Goal: Task Accomplishment & Management: Complete application form

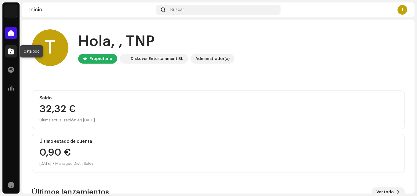
click at [13, 50] on span at bounding box center [11, 51] width 6 height 5
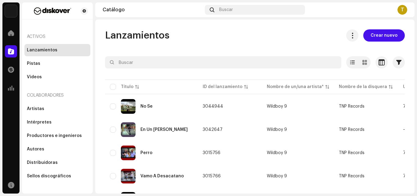
drag, startPoint x: 417, startPoint y: 70, endPoint x: 411, endPoint y: 74, distance: 6.5
click at [417, 71] on div "TNP Records Inicio Catálogo Transacciones Estadísticas Recursos Activos Lanzami…" at bounding box center [208, 98] width 417 height 196
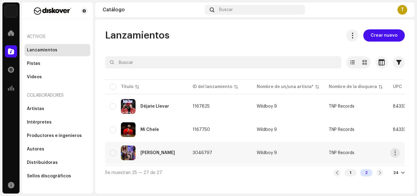
click at [160, 153] on div "[PERSON_NAME]" at bounding box center [157, 152] width 34 height 4
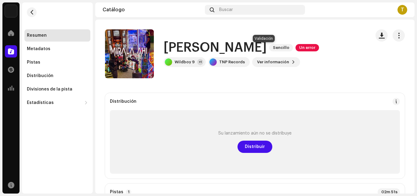
click at [295, 49] on span "Un error" at bounding box center [306, 47] width 23 height 7
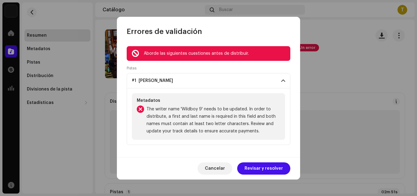
click at [262, 171] on span "Revisar y resolver" at bounding box center [263, 168] width 38 height 12
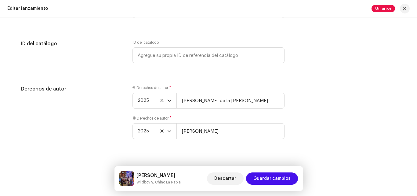
scroll to position [1165, 0]
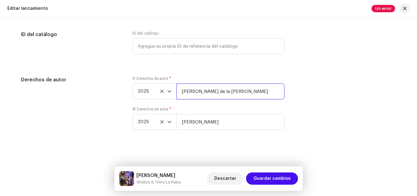
drag, startPoint x: 264, startPoint y: 91, endPoint x: 115, endPoint y: 93, distance: 148.9
click at [115, 93] on div "Derechos de autor Ⓟ Derechos de autor * 2025 [PERSON_NAME] de la [PERSON_NAME] …" at bounding box center [208, 106] width 375 height 61
type input "k"
click at [201, 94] on input "text" at bounding box center [230, 91] width 108 height 16
click at [182, 90] on input "[PERSON_NAME] de la [PERSON_NAME]" at bounding box center [230, 91] width 108 height 16
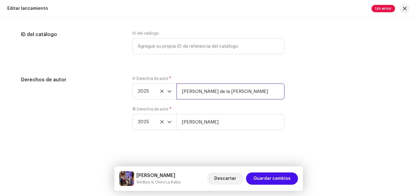
click at [192, 90] on input "[PERSON_NAME] de la [PERSON_NAME]" at bounding box center [230, 91] width 108 height 16
type input "[PERSON_NAME] De La [PERSON_NAME]"
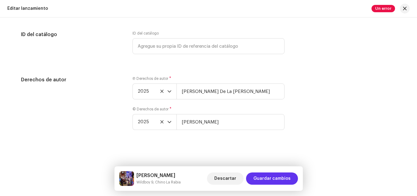
click at [278, 177] on span "Guardar cambios" at bounding box center [271, 178] width 37 height 12
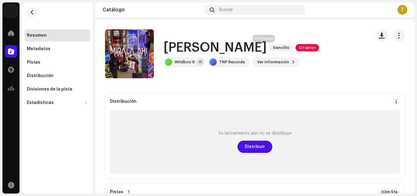
click at [295, 48] on span "Un error" at bounding box center [306, 47] width 23 height 7
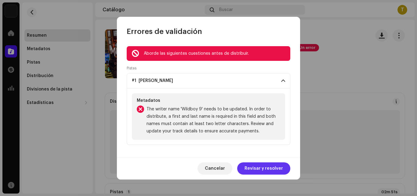
click at [253, 170] on span "Revisar y resolver" at bounding box center [263, 168] width 38 height 12
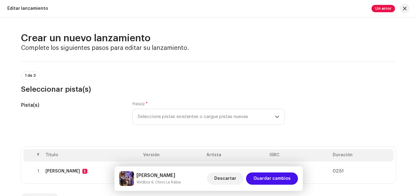
click at [172, 157] on th "Versión" at bounding box center [172, 155] width 63 height 12
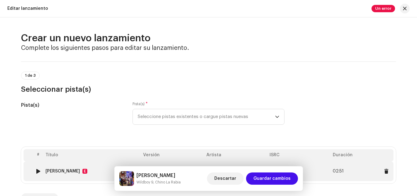
click at [60, 170] on div "[PERSON_NAME]" at bounding box center [62, 170] width 34 height 5
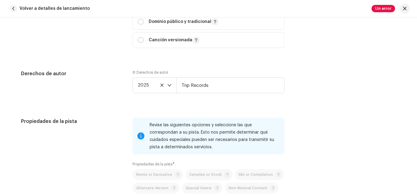
scroll to position [844, 0]
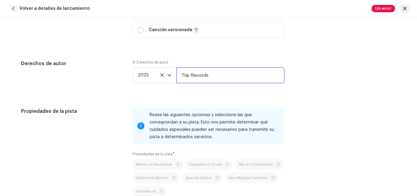
click at [235, 77] on input "Tnp Records" at bounding box center [230, 75] width 108 height 16
drag, startPoint x: 236, startPoint y: 78, endPoint x: 167, endPoint y: 76, distance: 68.7
click at [167, 76] on div "2025 Tnp Records" at bounding box center [208, 75] width 152 height 16
type input "[PERSON_NAME] De La [PERSON_NAME]"
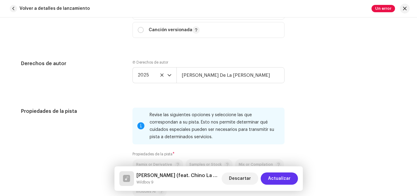
click at [284, 175] on span "Actualizar" at bounding box center [279, 178] width 23 height 12
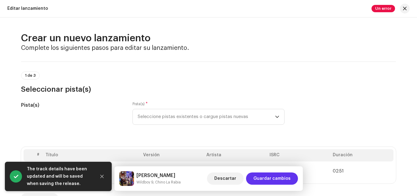
click at [275, 178] on span "Guardar cambios" at bounding box center [271, 178] width 37 height 12
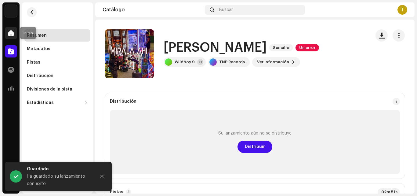
click at [9, 36] on div at bounding box center [11, 33] width 12 height 12
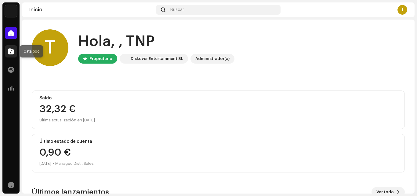
click at [8, 52] on span at bounding box center [11, 51] width 6 height 5
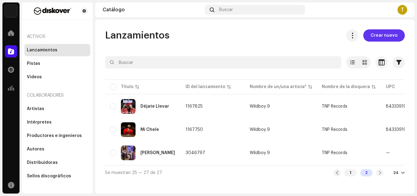
click at [382, 37] on span "Crear nuevo" at bounding box center [383, 35] width 27 height 12
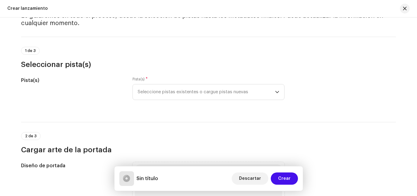
scroll to position [50, 0]
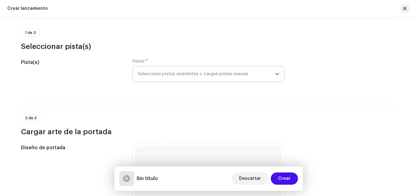
click at [230, 71] on span "Seleccione pistas existentes o cargue pistas nuevas" at bounding box center [206, 73] width 137 height 15
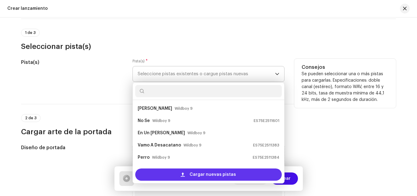
click at [173, 178] on div "Cargar nuevas pistas" at bounding box center [208, 174] width 146 height 12
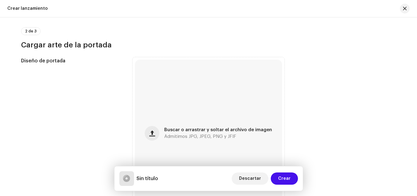
scroll to position [202, 0]
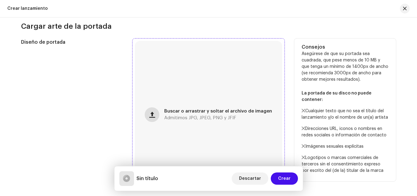
click at [150, 115] on button "button" at bounding box center [152, 114] width 15 height 15
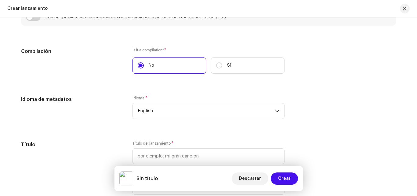
scroll to position [465, 0]
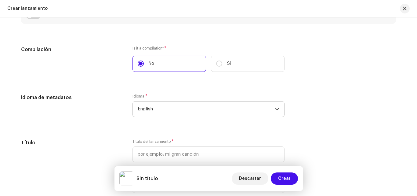
click at [185, 108] on span "English" at bounding box center [206, 108] width 137 height 15
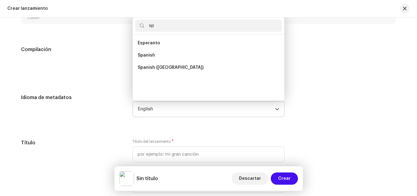
scroll to position [0, 0]
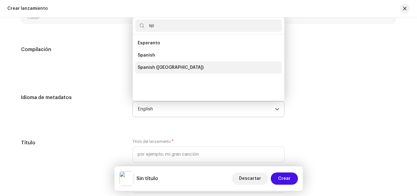
type input "sp"
click at [142, 69] on span "Spanish ([GEOGRAPHIC_DATA])" at bounding box center [171, 67] width 66 height 6
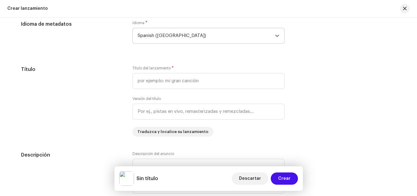
scroll to position [550, 0]
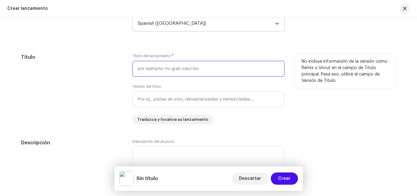
click at [162, 73] on input "text" at bounding box center [208, 69] width 152 height 16
type input "Prendelo"
click at [82, 100] on div "Título" at bounding box center [72, 88] width 102 height 71
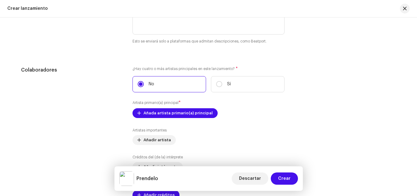
scroll to position [709, 0]
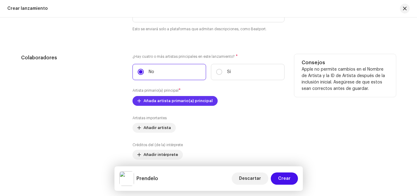
click at [189, 102] on span "Añada artista primario(a) principal" at bounding box center [177, 101] width 69 height 12
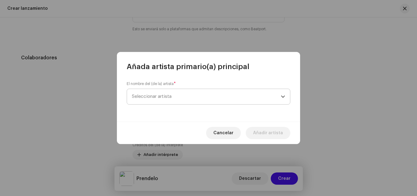
click at [201, 98] on span "Seleccionar artista" at bounding box center [206, 96] width 149 height 15
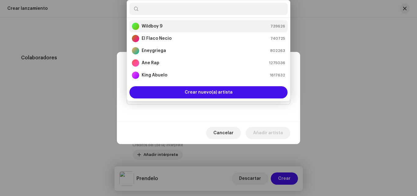
click at [164, 25] on div "Wildboy 9 739626" at bounding box center [208, 26] width 153 height 7
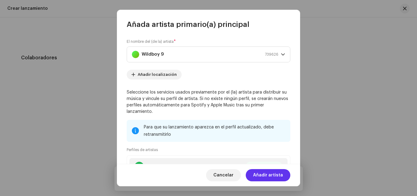
click at [273, 172] on span "Añadir artista" at bounding box center [268, 175] width 30 height 12
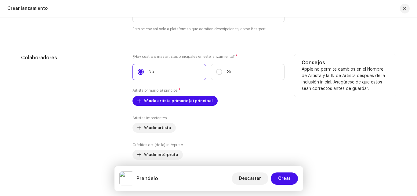
click at [60, 113] on div "Colaboradores" at bounding box center [72, 120] width 102 height 133
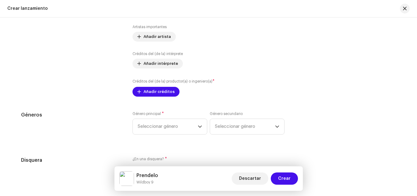
scroll to position [819, 0]
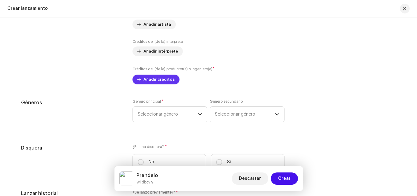
click at [152, 77] on span "Añadir créditos" at bounding box center [158, 79] width 31 height 12
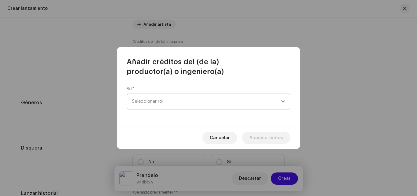
click at [154, 95] on span "Seleccionar rol" at bounding box center [206, 101] width 149 height 15
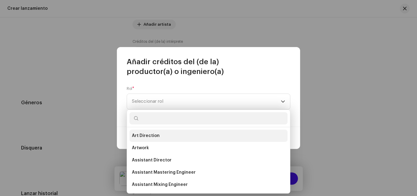
click at [143, 133] on span "Art Direction" at bounding box center [146, 135] width 28 height 6
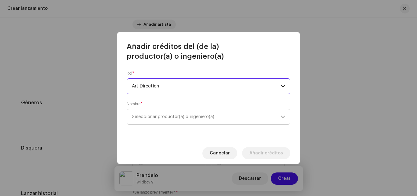
click at [199, 114] on span "Seleccionar productor(a) o ingeniero(a)" at bounding box center [173, 116] width 82 height 5
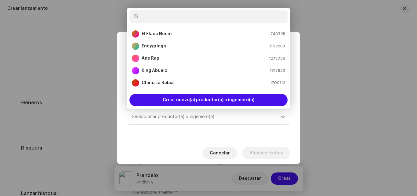
scroll to position [0, 0]
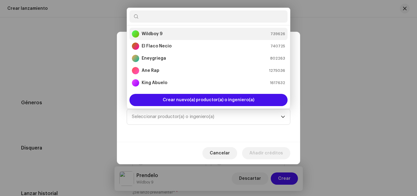
click at [245, 35] on div "Wildboy 9 739626" at bounding box center [208, 33] width 153 height 7
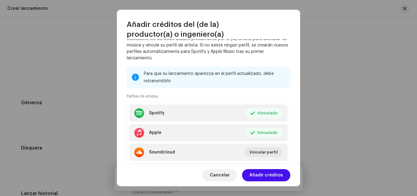
scroll to position [110, 0]
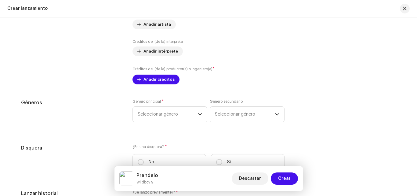
drag, startPoint x: 300, startPoint y: 140, endPoint x: 302, endPoint y: 125, distance: 15.4
click at [148, 80] on span "Añadir créditos" at bounding box center [158, 79] width 31 height 12
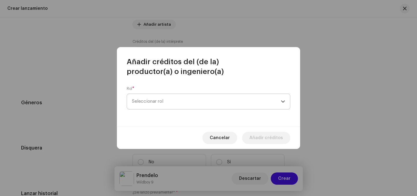
click at [157, 97] on span "Seleccionar rol" at bounding box center [206, 101] width 149 height 15
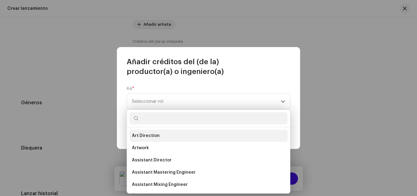
click at [148, 133] on span "Art Direction" at bounding box center [146, 135] width 28 height 6
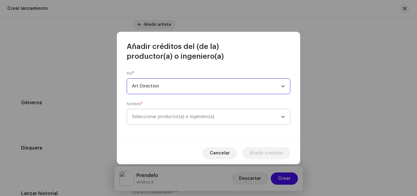
click at [198, 120] on span "Seleccionar productor(a) o ingeniero(a)" at bounding box center [206, 116] width 149 height 15
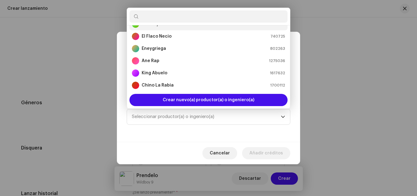
scroll to position [2, 0]
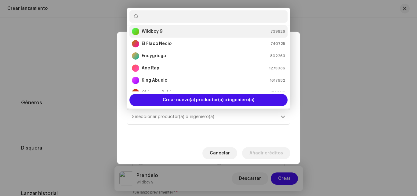
click at [173, 27] on li "Wildboy 9 739626" at bounding box center [208, 31] width 158 height 12
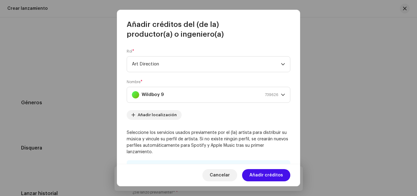
drag, startPoint x: 266, startPoint y: 173, endPoint x: 259, endPoint y: 177, distance: 7.5
click at [265, 173] on span "Añadir créditos" at bounding box center [266, 175] width 34 height 12
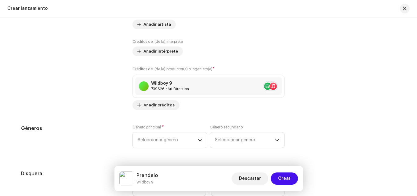
click at [320, 129] on div "Géneros Género principal * Seleccionar género Género secundario Seleccionar gén…" at bounding box center [208, 140] width 375 height 31
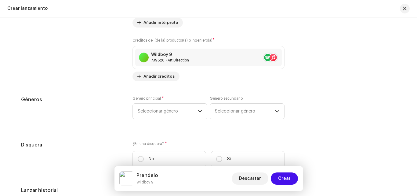
scroll to position [868, 0]
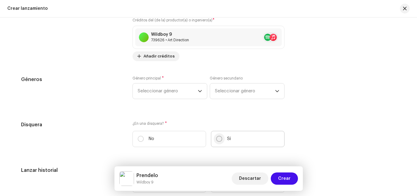
click at [220, 136] on input "Sí" at bounding box center [219, 138] width 6 height 6
radio input "true"
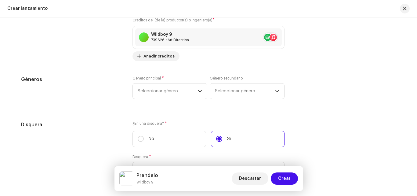
click at [138, 135] on input "No" at bounding box center [141, 138] width 6 height 6
radio input "true"
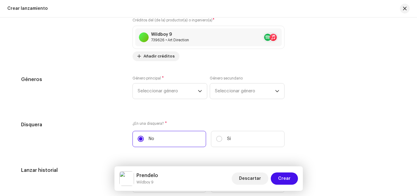
click at [216, 135] on input "Sí" at bounding box center [219, 138] width 6 height 6
radio input "true"
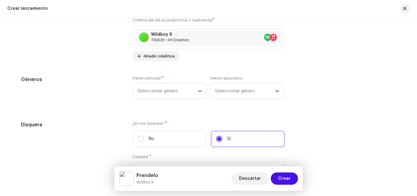
click at [138, 135] on input "No" at bounding box center [141, 138] width 6 height 6
radio input "true"
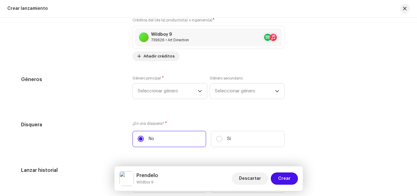
click at [216, 135] on input "Sí" at bounding box center [219, 138] width 6 height 6
radio input "true"
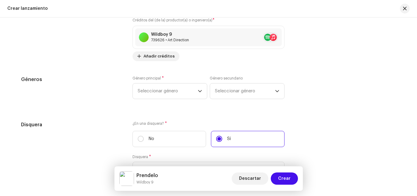
drag, startPoint x: 95, startPoint y: 129, endPoint x: 91, endPoint y: 129, distance: 4.3
click at [94, 129] on div "Disquera" at bounding box center [72, 153] width 102 height 64
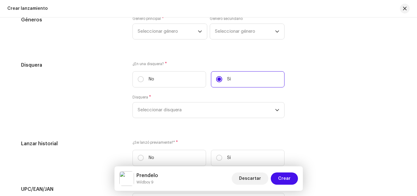
scroll to position [929, 0]
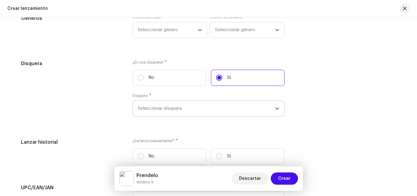
click at [161, 104] on span "Seleccionar disquera" at bounding box center [206, 108] width 137 height 15
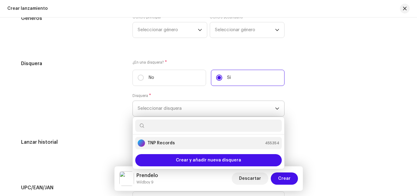
click at [157, 142] on strong "TNP Records" at bounding box center [160, 143] width 27 height 6
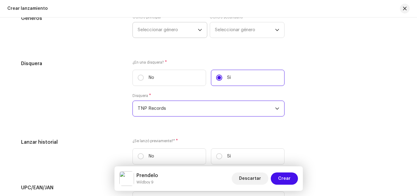
click at [172, 29] on span "Seleccionar género" at bounding box center [168, 29] width 60 height 15
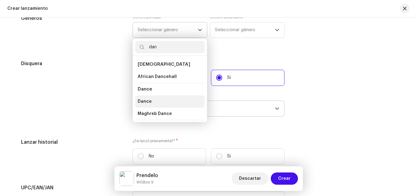
type input "dan"
click at [142, 100] on span "Dance" at bounding box center [145, 101] width 14 height 6
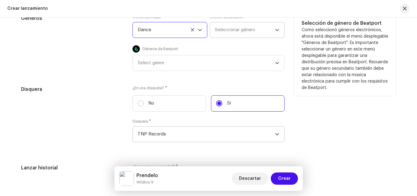
click at [233, 31] on span "Seleccionar género" at bounding box center [245, 29] width 60 height 15
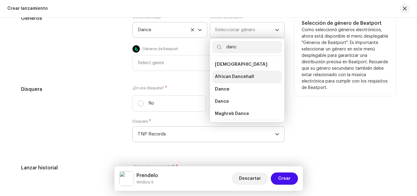
type input "danc"
click at [249, 77] on span "African Dancehall" at bounding box center [234, 77] width 39 height 6
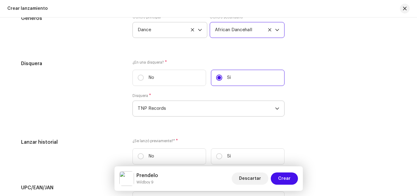
click at [76, 89] on div "Disquera" at bounding box center [72, 92] width 102 height 64
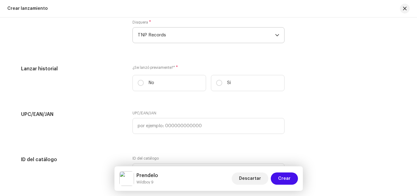
scroll to position [1014, 0]
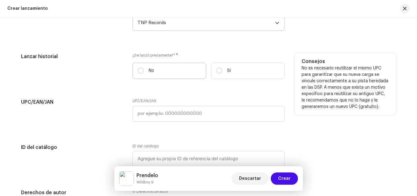
drag, startPoint x: 144, startPoint y: 68, endPoint x: 145, endPoint y: 72, distance: 3.5
click at [144, 70] on label "No" at bounding box center [169, 71] width 74 height 16
click at [144, 70] on input "No" at bounding box center [141, 70] width 6 height 6
radio input "true"
click at [216, 67] on input "Sí" at bounding box center [219, 70] width 6 height 6
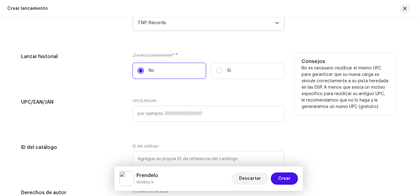
radio input "true"
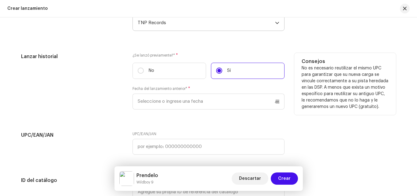
click at [138, 67] on input "No" at bounding box center [141, 70] width 6 height 6
radio input "true"
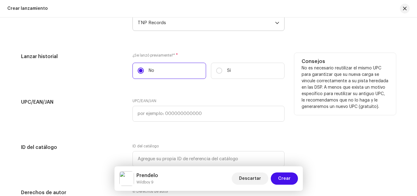
click at [216, 67] on input "Sí" at bounding box center [219, 70] width 6 height 6
radio input "true"
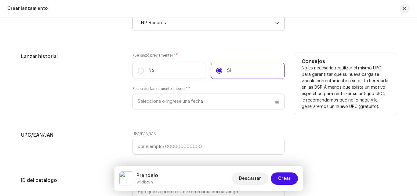
click at [138, 67] on input "No" at bounding box center [141, 70] width 6 height 6
radio input "true"
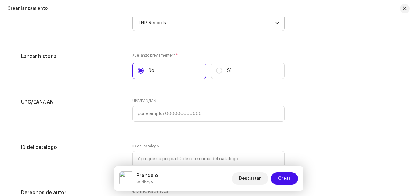
click at [101, 99] on h5 "UPC/EAN/JAN" at bounding box center [72, 101] width 102 height 7
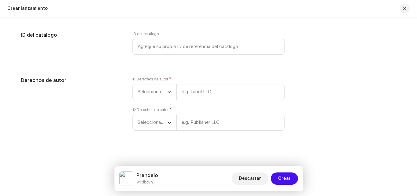
scroll to position [1127, 0]
click at [151, 91] on span "Seleccionar año" at bounding box center [153, 91] width 30 height 15
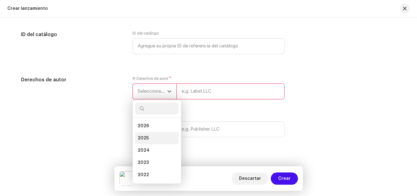
click at [141, 138] on span "2025" at bounding box center [143, 138] width 11 height 6
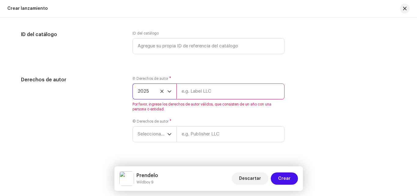
click at [192, 95] on input "text" at bounding box center [230, 91] width 108 height 16
type input "[PERSON_NAME] De La [PERSON_NAME]"
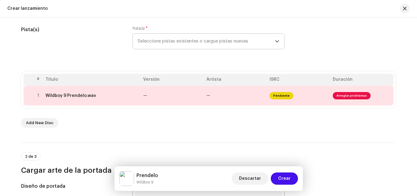
scroll to position [74, 0]
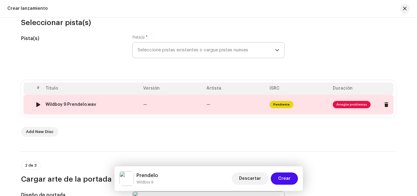
click at [160, 107] on td "—" at bounding box center [172, 105] width 63 height 20
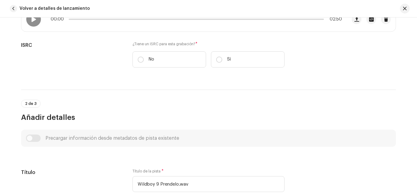
scroll to position [111, 0]
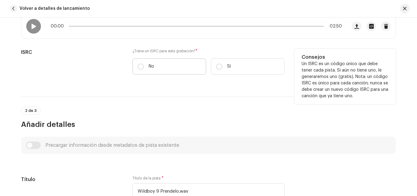
click at [158, 67] on label "No" at bounding box center [169, 66] width 74 height 16
click at [144, 67] on input "No" at bounding box center [141, 66] width 6 height 6
radio input "true"
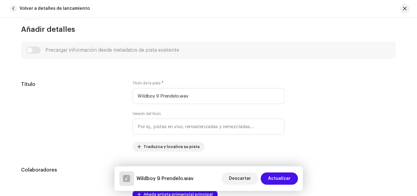
scroll to position [241, 0]
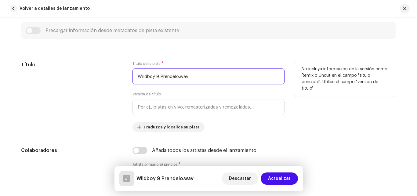
drag, startPoint x: 158, startPoint y: 74, endPoint x: 115, endPoint y: 75, distance: 43.0
click at [115, 75] on div "Título Título de la pista * Wildboy 9 Prendelo.wav Versión del título Traduzca …" at bounding box center [208, 96] width 375 height 71
type input "Prendelo"
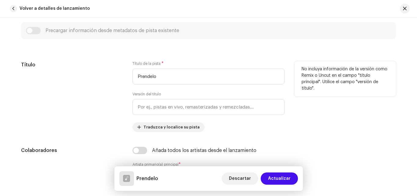
click at [102, 91] on div "Título" at bounding box center [72, 96] width 102 height 71
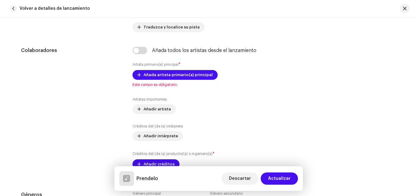
scroll to position [351, 0]
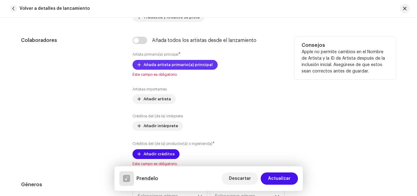
click at [149, 65] on span "Añada artista primario(a) principal" at bounding box center [177, 65] width 69 height 12
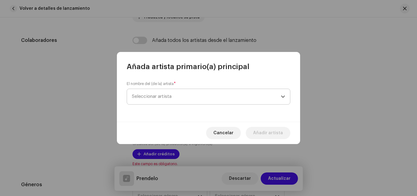
click at [164, 90] on span "Seleccionar artista" at bounding box center [206, 96] width 149 height 15
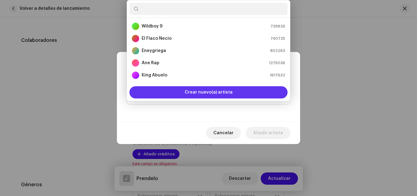
click at [164, 96] on div "Crear nuevo(a) artista" at bounding box center [208, 92] width 158 height 12
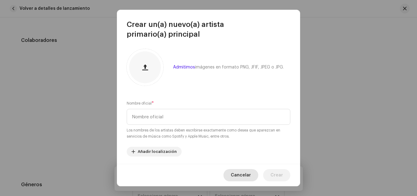
click at [241, 173] on span "Cancelar" at bounding box center [241, 175] width 20 height 12
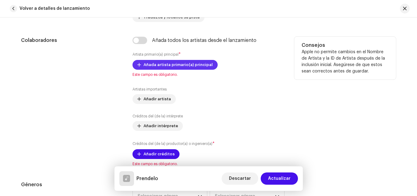
click at [161, 63] on span "Añada artista primario(a) principal" at bounding box center [177, 65] width 69 height 12
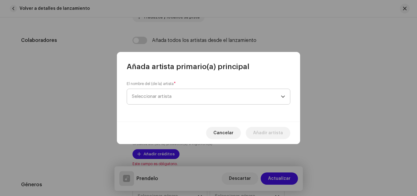
click at [161, 99] on span "Seleccionar artista" at bounding box center [206, 96] width 149 height 15
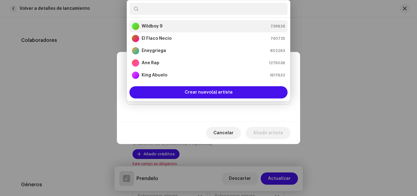
click at [149, 27] on strong "Wildboy 9" at bounding box center [152, 26] width 21 height 6
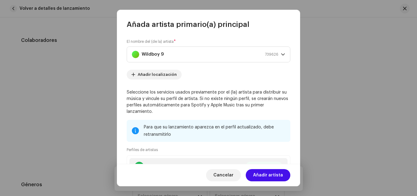
click at [263, 177] on span "Añadir artista" at bounding box center [268, 175] width 30 height 12
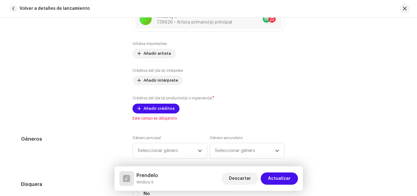
scroll to position [414, 0]
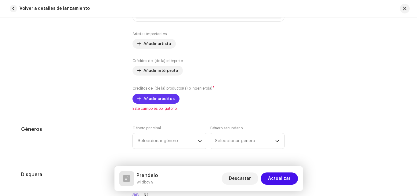
click at [160, 99] on span "Añadir créditos" at bounding box center [158, 98] width 31 height 12
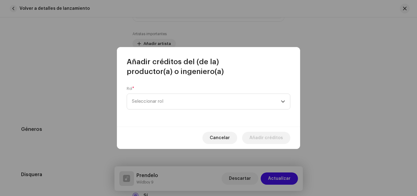
click at [160, 99] on span "Seleccionar rol" at bounding box center [206, 101] width 149 height 15
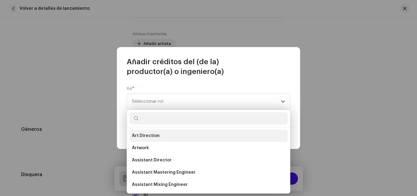
click at [161, 135] on li "Art Direction" at bounding box center [208, 135] width 158 height 12
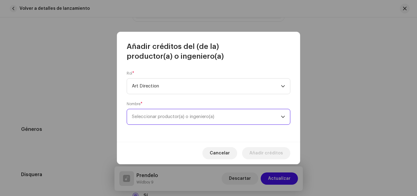
click at [162, 116] on span "Seleccionar productor(a) o ingeniero(a)" at bounding box center [173, 116] width 82 height 5
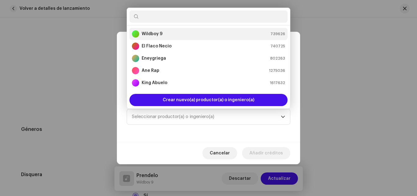
click at [157, 36] on strong "Wildboy 9" at bounding box center [152, 34] width 21 height 6
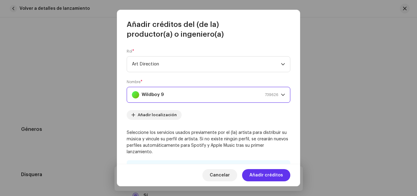
click at [259, 178] on span "Añadir créditos" at bounding box center [266, 175] width 34 height 12
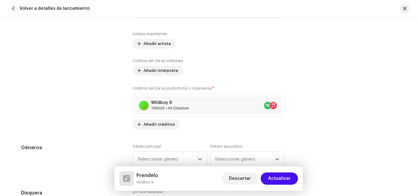
click at [95, 108] on div "Colaboradores" at bounding box center [72, 51] width 102 height 156
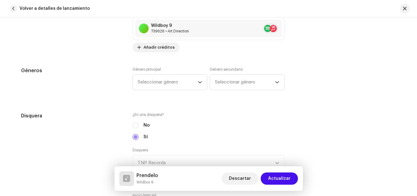
scroll to position [500, 0]
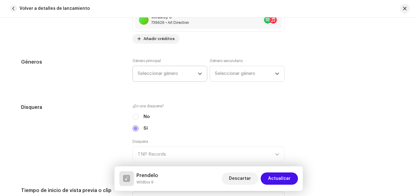
click at [172, 76] on span "Seleccionar género" at bounding box center [168, 73] width 60 height 15
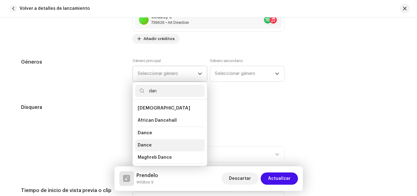
type input "dan"
click at [139, 144] on span "Dance" at bounding box center [145, 145] width 14 height 6
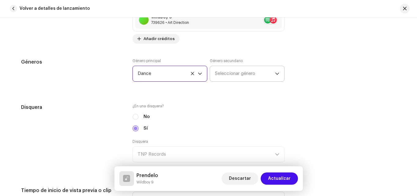
click at [238, 71] on span "Seleccionar género" at bounding box center [245, 73] width 60 height 15
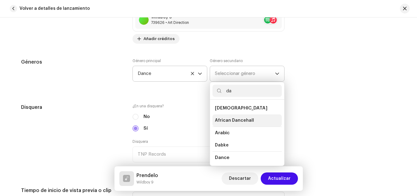
type input "da"
click at [224, 118] on span "African Dancehall" at bounding box center [234, 120] width 39 height 6
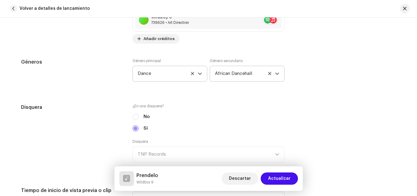
click at [224, 118] on div "No" at bounding box center [208, 116] width 152 height 7
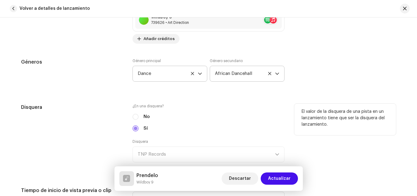
click at [99, 114] on div "Disquera" at bounding box center [72, 136] width 102 height 66
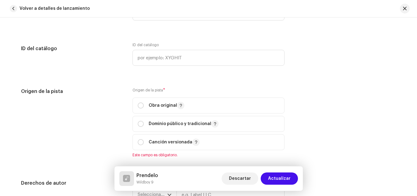
scroll to position [695, 0]
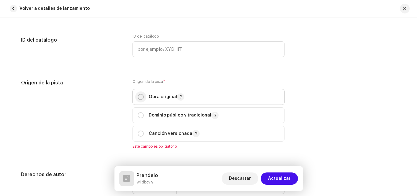
drag, startPoint x: 141, startPoint y: 96, endPoint x: 137, endPoint y: 97, distance: 4.0
click at [141, 96] on input "radio" at bounding box center [141, 97] width 6 height 6
radio input "true"
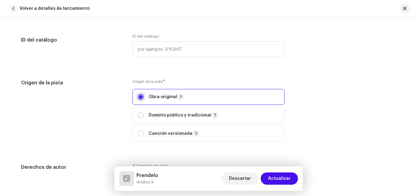
click at [138, 112] on input "radio" at bounding box center [141, 115] width 6 height 6
radio input "true"
click at [138, 130] on input "radio" at bounding box center [141, 133] width 6 height 6
radio input "true"
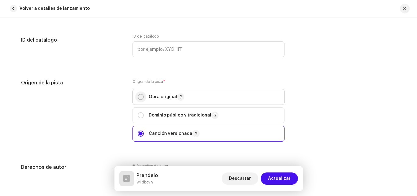
click at [138, 94] on input "radio" at bounding box center [141, 97] width 6 height 6
radio input "true"
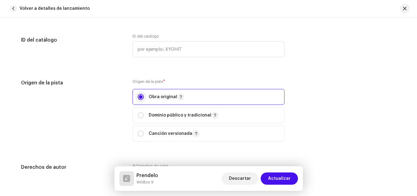
click at [138, 112] on input "radio" at bounding box center [141, 115] width 6 height 6
radio input "true"
click at [138, 130] on input "radio" at bounding box center [141, 133] width 6 height 6
radio input "true"
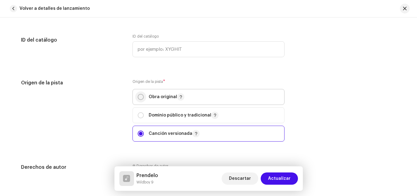
click at [138, 94] on input "radio" at bounding box center [141, 97] width 6 height 6
radio input "true"
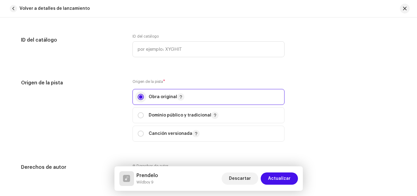
click at [138, 97] on input "radio" at bounding box center [141, 97] width 6 height 6
click at [105, 105] on div "Origen de la pista" at bounding box center [72, 114] width 102 height 70
click at [105, 104] on div "Origen de la pista" at bounding box center [72, 114] width 102 height 70
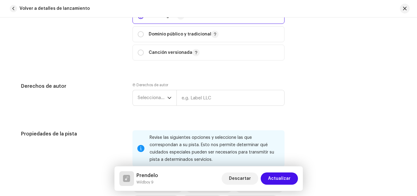
scroll to position [780, 0]
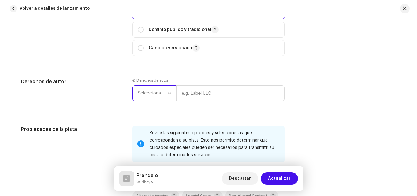
click at [145, 94] on span "Seleccionar año" at bounding box center [153, 92] width 30 height 15
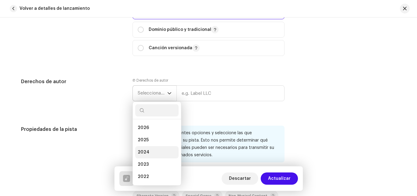
click at [150, 140] on li "2025" at bounding box center [156, 140] width 43 height 12
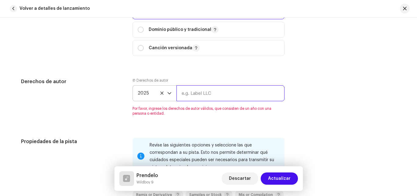
click at [200, 90] on input "text" at bounding box center [230, 93] width 108 height 16
type input "[PERSON_NAME] De La [PERSON_NAME]"
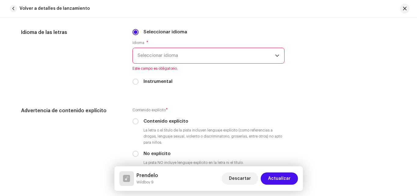
scroll to position [1012, 0]
click at [158, 61] on span "Seleccionar idioma" at bounding box center [206, 55] width 137 height 15
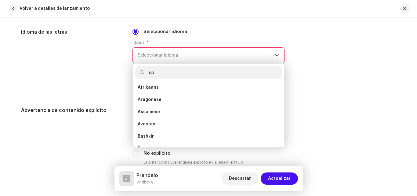
scroll to position [0, 0]
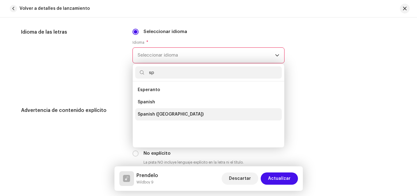
type input "sp"
click at [164, 116] on span "Spanish ([GEOGRAPHIC_DATA])" at bounding box center [171, 114] width 66 height 6
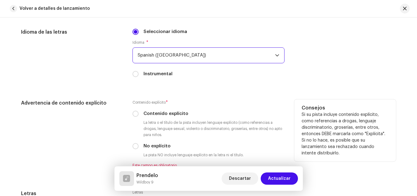
click at [156, 114] on label "Contenido explícito" at bounding box center [165, 113] width 45 height 7
click at [139, 114] on input "Contenido explícito" at bounding box center [135, 113] width 6 height 6
radio input "true"
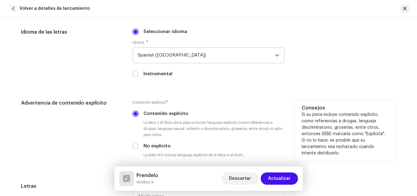
click at [83, 123] on div "Advertencia de contenido explícito" at bounding box center [72, 133] width 102 height 68
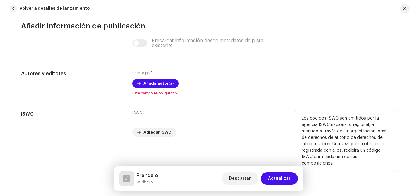
scroll to position [1237, 0]
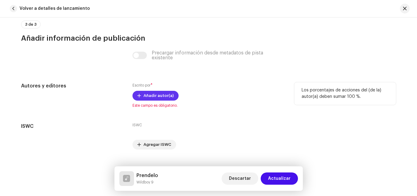
click at [154, 99] on span "Añadir autor(a)" at bounding box center [158, 95] width 30 height 12
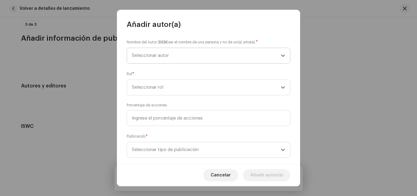
click at [140, 52] on span "Seleccionar autor" at bounding box center [206, 55] width 149 height 15
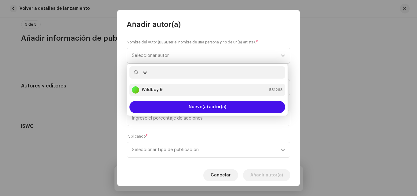
type input "w"
click at [152, 89] on strong "Wildboy 9" at bounding box center [152, 90] width 21 height 6
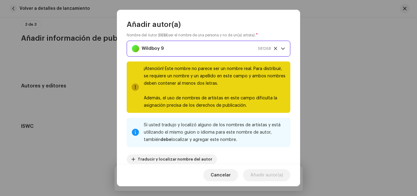
scroll to position [3, 0]
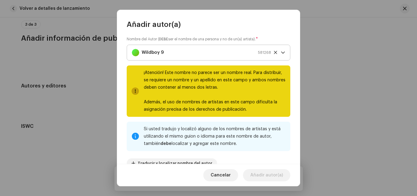
click at [273, 51] on icon at bounding box center [275, 52] width 4 height 4
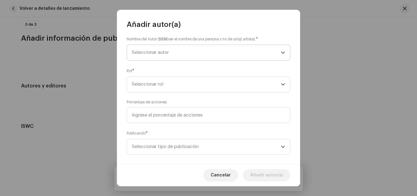
click at [281, 52] on icon "dropdown trigger" at bounding box center [283, 52] width 4 height 4
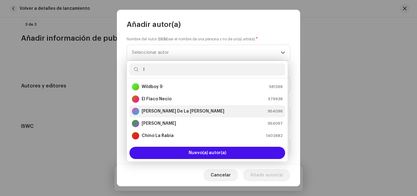
type input "l"
click at [194, 111] on strong "[PERSON_NAME] De La [PERSON_NAME]" at bounding box center [183, 111] width 83 height 6
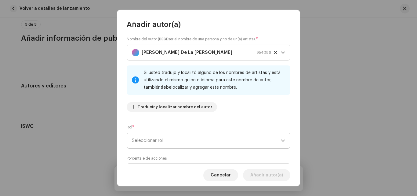
click at [155, 143] on span "Seleccionar rol" at bounding box center [206, 140] width 149 height 15
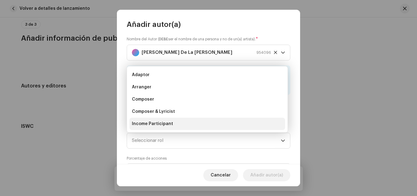
scroll to position [10, 0]
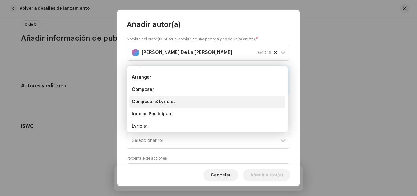
click at [164, 102] on span "Composer & Lyricist" at bounding box center [153, 102] width 43 height 6
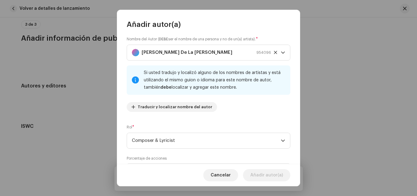
drag, startPoint x: 297, startPoint y: 91, endPoint x: 296, endPoint y: 108, distance: 17.1
click at [296, 108] on div "Nombre del Autor ( DEBE ser el nombre de una persona y no de un(a) artista). * …" at bounding box center [208, 96] width 183 height 134
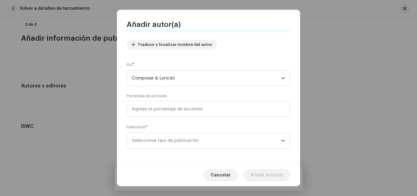
scroll to position [66, 0]
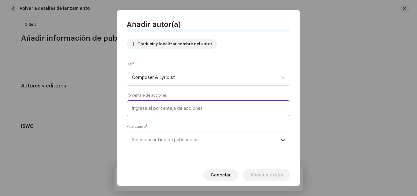
click at [200, 105] on input at bounding box center [209, 108] width 164 height 16
type input "100,00"
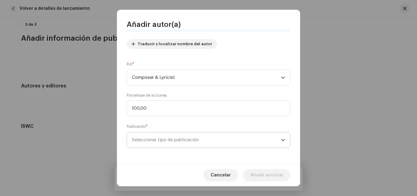
click at [197, 137] on span "Seleccionar tipo de publicación" at bounding box center [206, 139] width 149 height 15
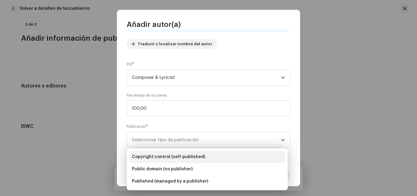
click at [189, 155] on span "Copyright control (self-published)" at bounding box center [168, 157] width 73 height 6
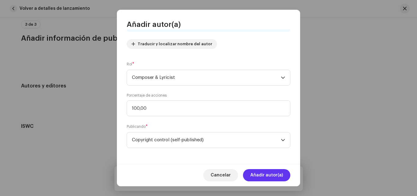
click at [260, 174] on span "Añadir autor(a)" at bounding box center [266, 175] width 33 height 12
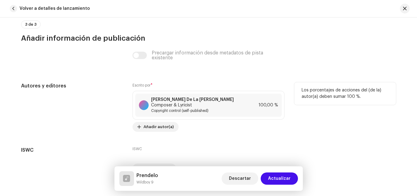
click at [361, 107] on div "Los porcentajes de acciones del (de la) autor(a) deben sumar 100 %." at bounding box center [345, 106] width 102 height 49
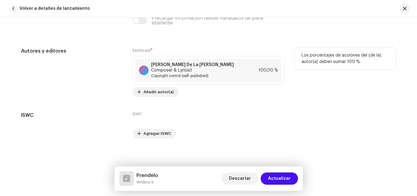
scroll to position [1273, 0]
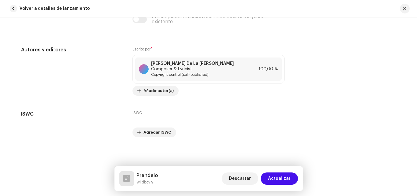
click at [278, 179] on span "Actualizar" at bounding box center [279, 178] width 23 height 12
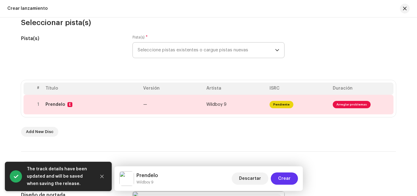
click at [289, 179] on span "Crear" at bounding box center [284, 178] width 13 height 12
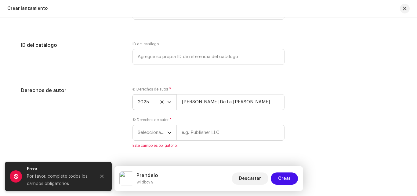
scroll to position [1118, 0]
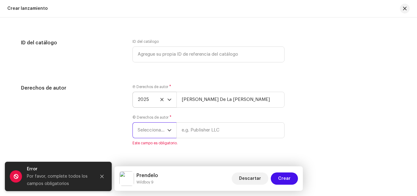
click at [165, 136] on span "Seleccionar año" at bounding box center [153, 129] width 30 height 15
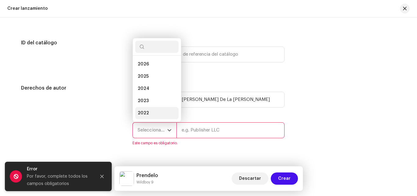
scroll to position [10, 0]
click at [153, 69] on li "2025" at bounding box center [156, 66] width 43 height 12
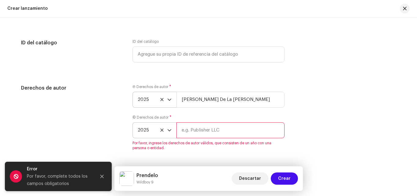
click at [192, 129] on input "text" at bounding box center [230, 130] width 108 height 16
type input "[PERSON_NAME] De La [PERSON_NAME]"
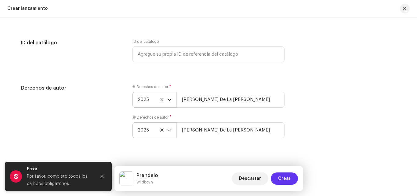
click at [289, 181] on span "Crear" at bounding box center [284, 178] width 13 height 12
click at [284, 176] on span "Crear" at bounding box center [284, 178] width 13 height 12
click at [101, 175] on icon "Close" at bounding box center [102, 176] width 4 height 4
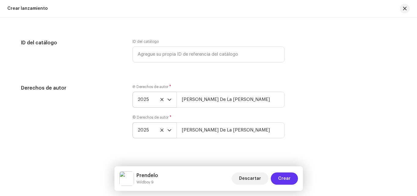
click at [280, 180] on span "Crear" at bounding box center [284, 178] width 13 height 12
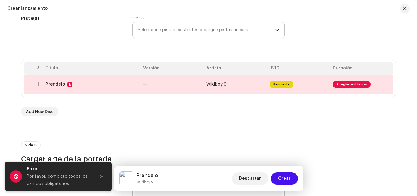
scroll to position [87, 0]
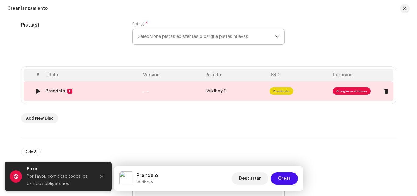
click at [247, 89] on td "Wildboy 9" at bounding box center [235, 91] width 63 height 20
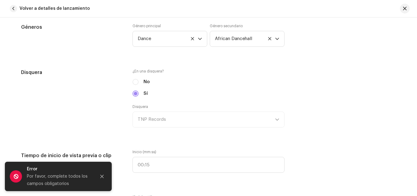
scroll to position [495, 0]
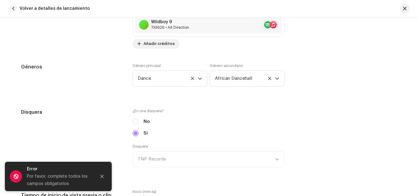
drag, startPoint x: 358, startPoint y: 84, endPoint x: 355, endPoint y: 81, distance: 4.1
click at [356, 84] on div "Géneros Género principal Dance Género secundario African Dancehall" at bounding box center [208, 78] width 375 height 31
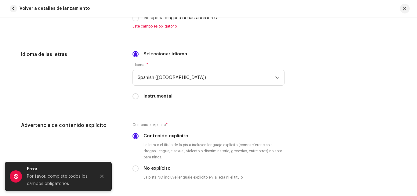
scroll to position [995, 0]
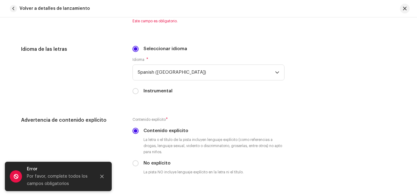
click at [70, 79] on div "Idioma de las letras" at bounding box center [72, 73] width 102 height 56
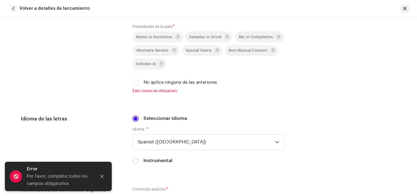
scroll to position [922, 0]
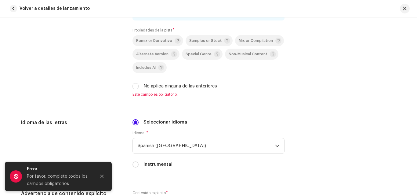
click at [156, 85] on label "No aplica ninguna de las anteriores" at bounding box center [180, 86] width 74 height 7
click at [139, 85] on input "No aplica ninguna de las anteriores" at bounding box center [135, 86] width 6 height 6
checkbox input "true"
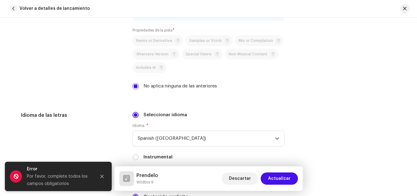
click at [273, 178] on span "Actualizar" at bounding box center [279, 178] width 23 height 12
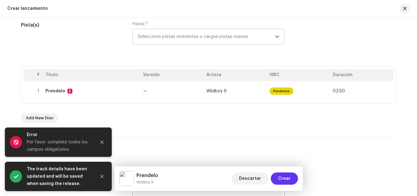
click at [282, 180] on span "Crear" at bounding box center [284, 178] width 13 height 12
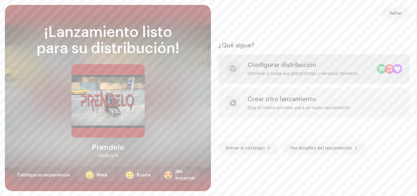
click at [287, 68] on div "Configurar distribución Distribuir a todas sus plataformas y servicios favoritos" at bounding box center [302, 68] width 110 height 15
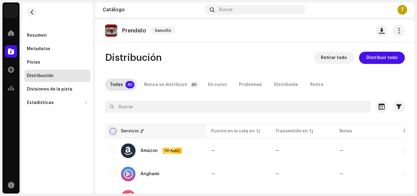
click at [114, 132] on input "checkbox" at bounding box center [113, 131] width 6 height 6
checkbox input "true"
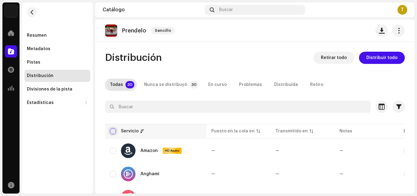
checkbox input "true"
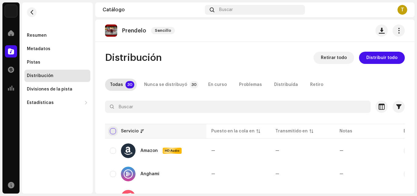
checkbox input "true"
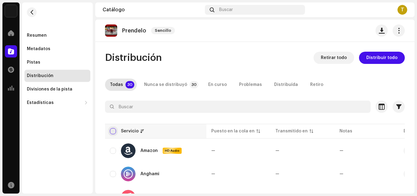
checkbox input "true"
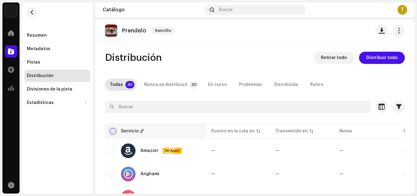
checkbox input "true"
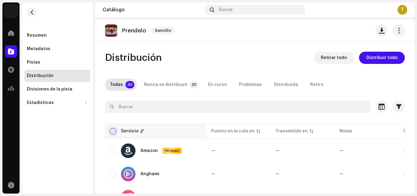
checkbox input "true"
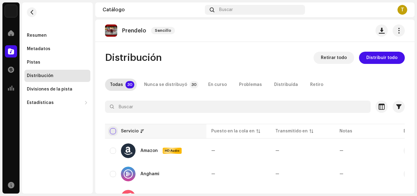
checkbox input "true"
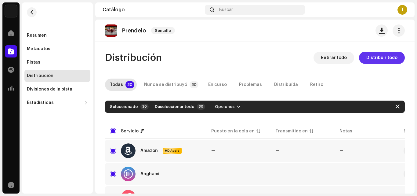
click at [385, 59] on span "Distribuir todo" at bounding box center [381, 58] width 31 height 12
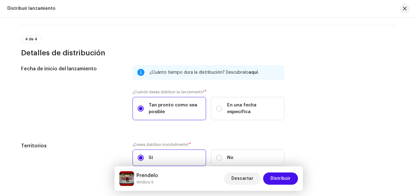
scroll to position [955, 0]
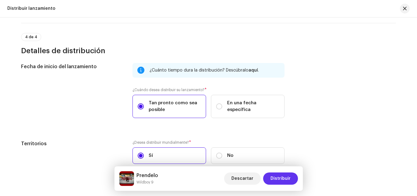
click at [274, 177] on span "Distribuir" at bounding box center [280, 178] width 20 height 12
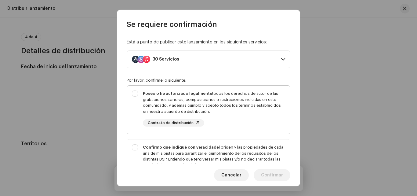
click at [179, 101] on div "Poseo o he autorizado legalmente todos los derechos de autor de las grabaciones…" at bounding box center [214, 102] width 142 height 24
checkbox input "true"
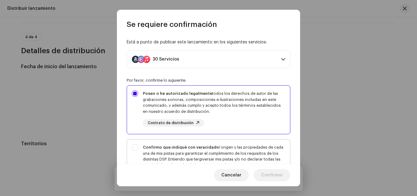
click at [160, 142] on div "Confirmo que indiqué con veracidad el origen y las propiedades de cada una de m…" at bounding box center [208, 165] width 163 height 52
checkbox input "true"
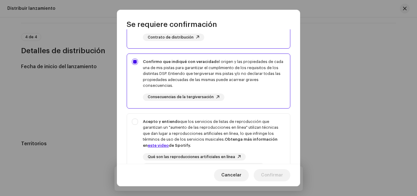
scroll to position [93, 0]
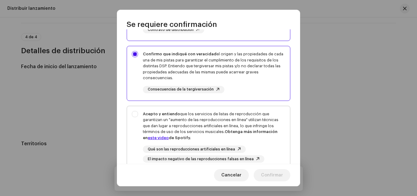
click at [189, 116] on div "Acepto y entiendo que los servicios de listas de reproducción que garantizan un…" at bounding box center [214, 126] width 142 height 30
checkbox input "true"
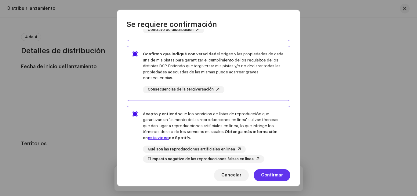
click at [270, 177] on span "Confirmar" at bounding box center [272, 175] width 22 height 12
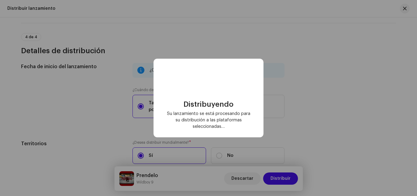
checkbox input "false"
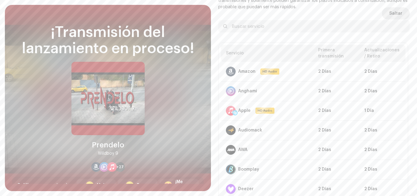
click at [395, 14] on span "Saltar" at bounding box center [395, 13] width 13 height 12
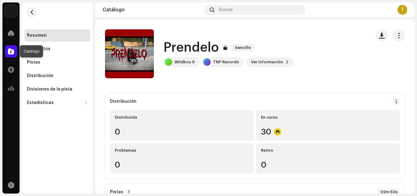
click at [5, 47] on div at bounding box center [11, 51] width 12 height 12
click at [8, 53] on div at bounding box center [11, 51] width 12 height 12
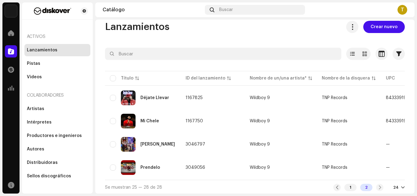
scroll to position [12, 0]
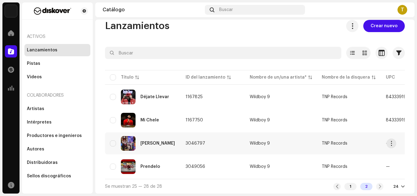
click at [160, 141] on div "[PERSON_NAME]" at bounding box center [157, 143] width 34 height 4
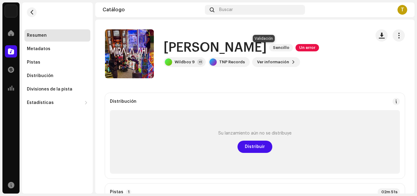
click at [295, 49] on span "Un error" at bounding box center [306, 47] width 23 height 7
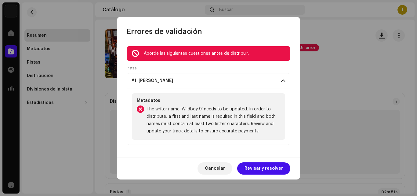
click at [270, 168] on span "Revisar y resolver" at bounding box center [263, 168] width 38 height 12
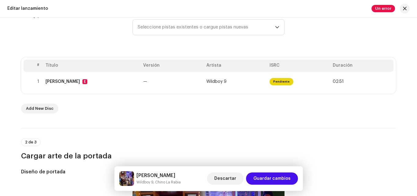
scroll to position [99, 0]
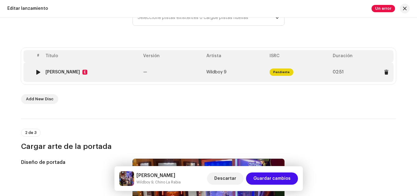
click at [158, 70] on td "—" at bounding box center [172, 72] width 63 height 20
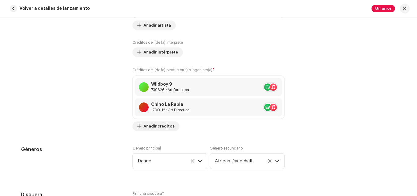
scroll to position [453, 0]
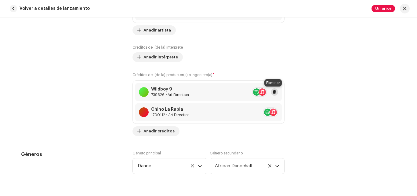
click at [275, 92] on button at bounding box center [274, 91] width 7 height 7
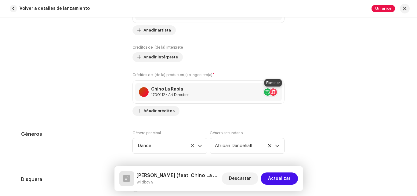
click at [282, 92] on button at bounding box center [285, 91] width 7 height 7
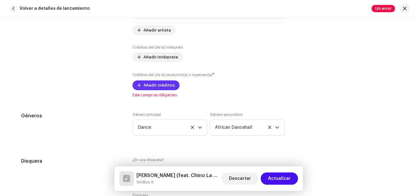
click at [162, 88] on span "Añadir créditos" at bounding box center [158, 85] width 31 height 12
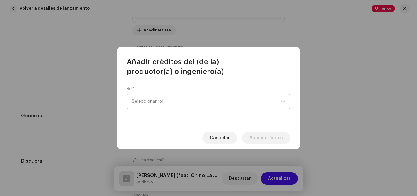
click at [168, 99] on span "Seleccionar rol" at bounding box center [206, 101] width 149 height 15
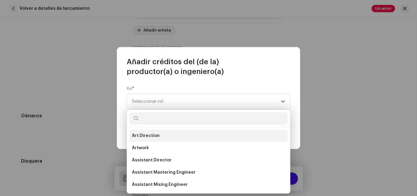
click at [149, 137] on span "Art Direction" at bounding box center [146, 135] width 28 height 6
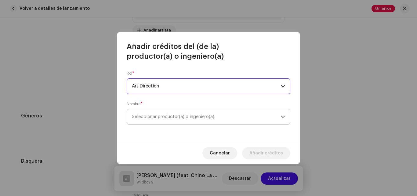
click at [178, 119] on span "Seleccionar productor(a) o ingeniero(a)" at bounding box center [206, 116] width 149 height 15
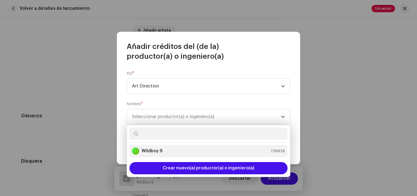
click at [162, 150] on div "Wildboy 9 739626" at bounding box center [208, 150] width 153 height 7
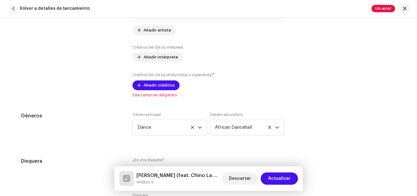
drag, startPoint x: 300, startPoint y: 92, endPoint x: 300, endPoint y: 105, distance: 12.5
click at [161, 84] on span "Añadir créditos" at bounding box center [158, 85] width 31 height 12
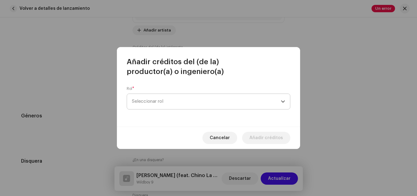
click at [214, 100] on span "Seleccionar rol" at bounding box center [206, 101] width 149 height 15
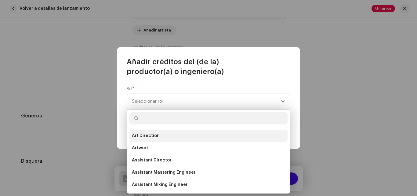
click at [153, 135] on span "Art Direction" at bounding box center [146, 135] width 28 height 6
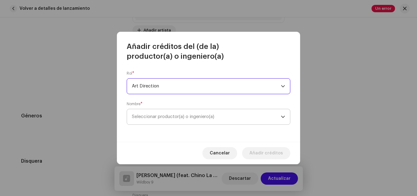
click at [218, 116] on span "Seleccionar productor(a) o ingeniero(a)" at bounding box center [206, 116] width 149 height 15
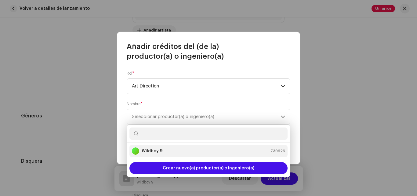
click at [157, 149] on strong "Wildboy 9" at bounding box center [152, 151] width 21 height 6
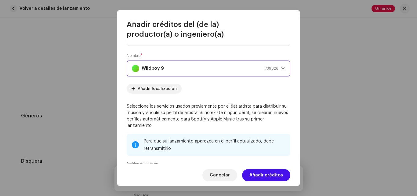
scroll to position [20, 0]
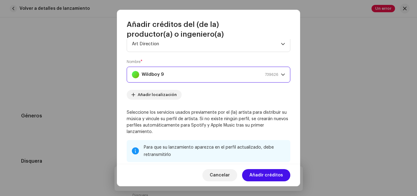
click at [274, 75] on span "739626" at bounding box center [271, 74] width 13 height 15
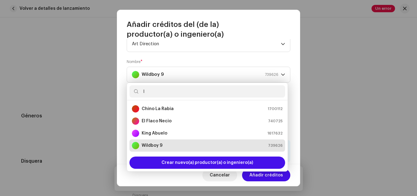
type input "lu"
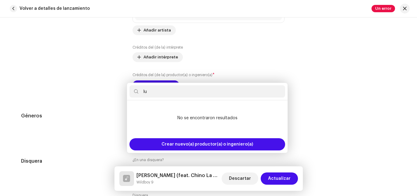
click at [318, 55] on div "Añadir créditos del (de la) productor(a) o ingeniero(a) Rol * Art Direction Nom…" at bounding box center [208, 98] width 417 height 196
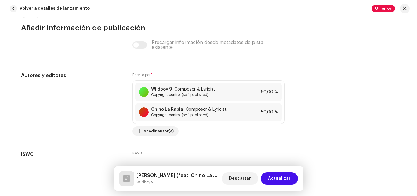
scroll to position [1250, 0]
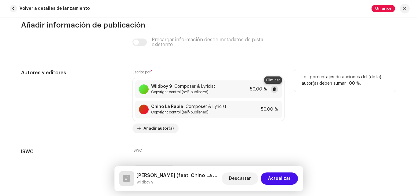
click at [273, 90] on span at bounding box center [275, 89] width 4 height 5
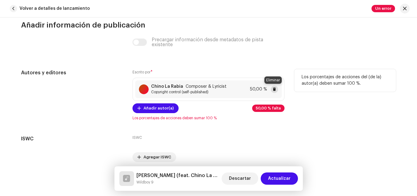
click at [273, 89] on span at bounding box center [275, 89] width 4 height 5
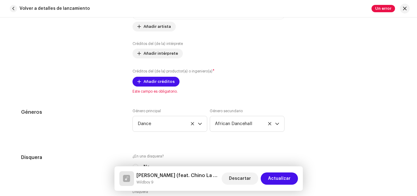
scroll to position [460, 0]
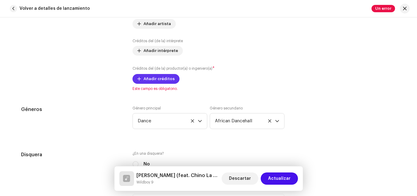
click at [149, 74] on span "Añadir créditos" at bounding box center [158, 79] width 31 height 12
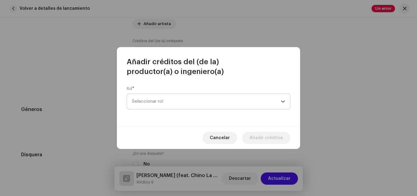
click at [160, 103] on span "Seleccionar rol" at bounding box center [206, 101] width 149 height 15
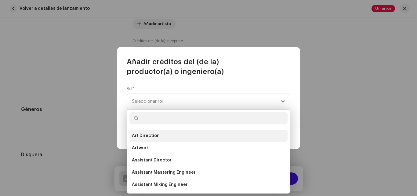
click at [144, 133] on span "Art Direction" at bounding box center [146, 135] width 28 height 6
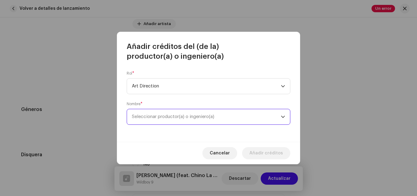
click at [197, 112] on span "Seleccionar productor(a) o ingeniero(a)" at bounding box center [206, 116] width 149 height 15
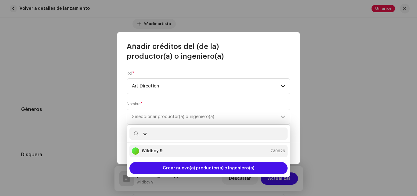
type input "w"
click at [167, 152] on div "Wildboy 9 739626" at bounding box center [208, 150] width 153 height 7
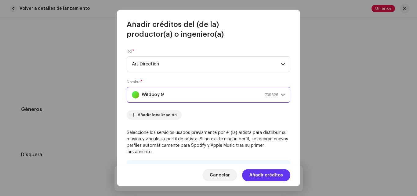
click at [265, 173] on span "Añadir créditos" at bounding box center [266, 175] width 34 height 12
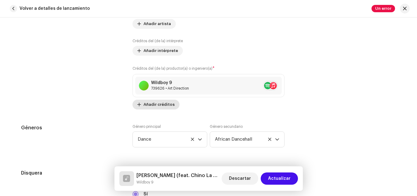
click at [158, 105] on span "Añadir créditos" at bounding box center [158, 104] width 31 height 12
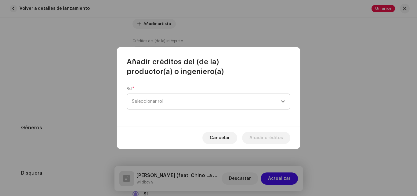
click at [174, 106] on span "Seleccionar rol" at bounding box center [206, 101] width 149 height 15
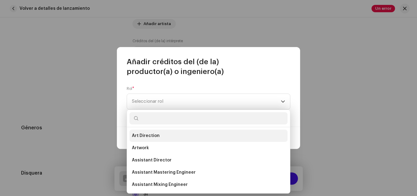
click at [146, 135] on span "Art Direction" at bounding box center [146, 135] width 28 height 6
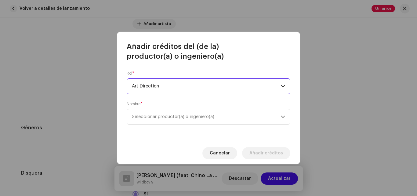
click at [155, 106] on div "Nombre * Seleccionar productor(a) o ingeniero(a)" at bounding box center [209, 112] width 164 height 23
click at [154, 119] on span "Seleccionar productor(a) o ingeniero(a)" at bounding box center [206, 116] width 149 height 15
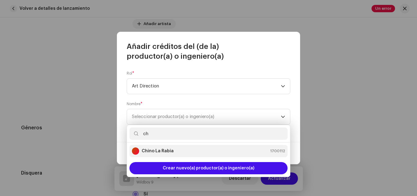
type input "ch"
click at [172, 150] on strong "Chino La Rabia" at bounding box center [158, 151] width 32 height 6
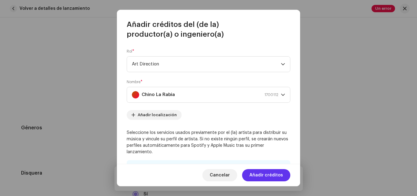
click at [255, 174] on span "Añadir créditos" at bounding box center [266, 175] width 34 height 12
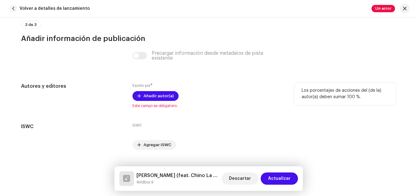
scroll to position [1287, 0]
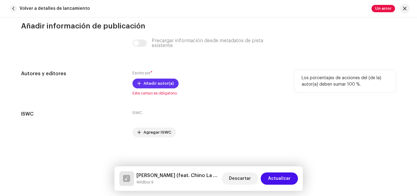
click at [138, 83] on span at bounding box center [139, 83] width 4 height 5
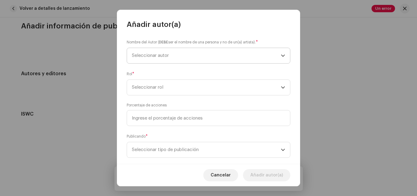
click at [152, 58] on span "Seleccionar autor" at bounding box center [150, 55] width 37 height 5
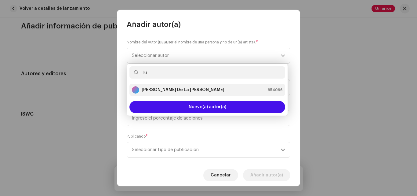
type input "lu"
click at [178, 89] on strong "[PERSON_NAME] De La [PERSON_NAME]" at bounding box center [183, 90] width 83 height 6
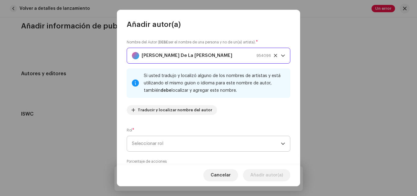
click at [152, 143] on span "Seleccionar rol" at bounding box center [206, 143] width 149 height 15
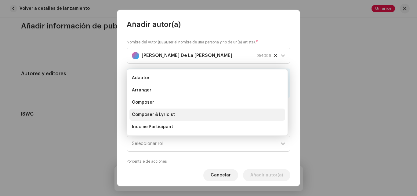
scroll to position [10, 0]
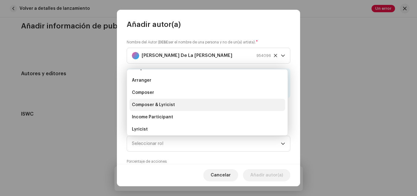
click at [161, 106] on span "Composer & Lyricist" at bounding box center [153, 105] width 43 height 6
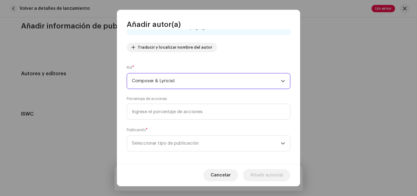
scroll to position [65, 0]
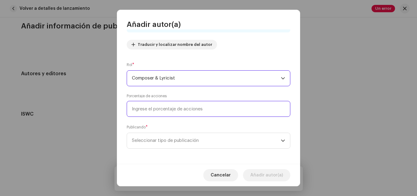
click at [207, 110] on input at bounding box center [209, 109] width 164 height 16
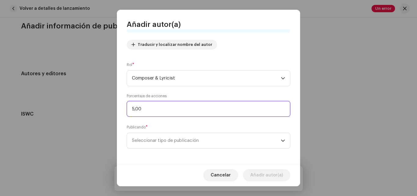
type input "50,00"
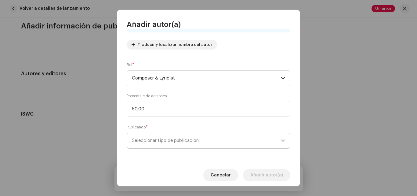
click at [184, 143] on span "Seleccionar tipo de publicación" at bounding box center [206, 140] width 149 height 15
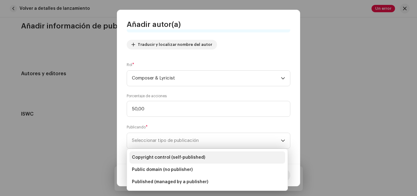
click at [182, 156] on span "Copyright control (self-published)" at bounding box center [168, 157] width 73 height 6
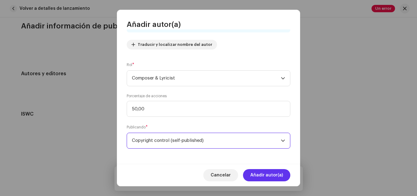
click at [255, 174] on span "Añadir autor(a)" at bounding box center [266, 175] width 33 height 12
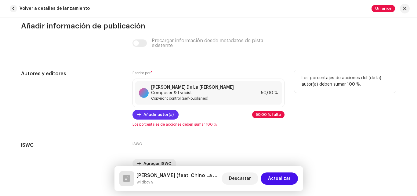
click at [153, 114] on span "Añadir autor(a)" at bounding box center [158, 114] width 30 height 12
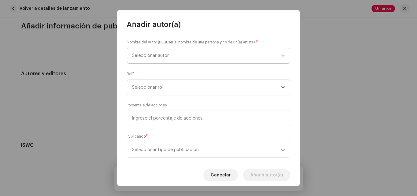
click at [182, 53] on span "Seleccionar autor" at bounding box center [206, 55] width 149 height 15
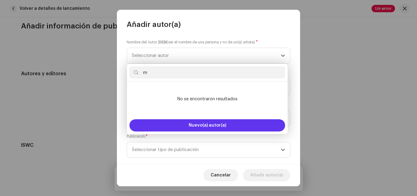
type input "m"
click at [191, 126] on span "Nuevo(a) autor(a)" at bounding box center [208, 125] width 38 height 4
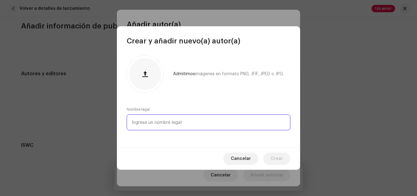
click at [164, 123] on input "text" at bounding box center [209, 122] width 164 height 16
click at [171, 124] on input "[PERSON_NAME]" at bounding box center [209, 122] width 164 height 16
click at [172, 123] on input "[PERSON_NAME]" at bounding box center [209, 122] width 164 height 16
click at [167, 122] on input "[PERSON_NAME]" at bounding box center [209, 122] width 164 height 16
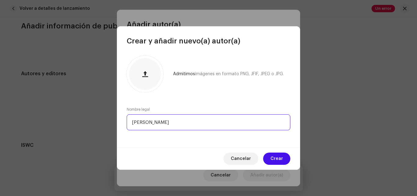
click at [171, 123] on input "[PERSON_NAME]" at bounding box center [209, 122] width 164 height 16
type input "[PERSON_NAME]"
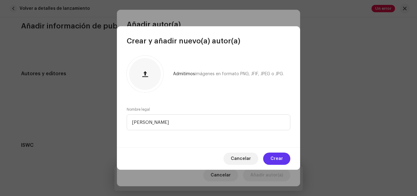
click at [273, 158] on span "Crear" at bounding box center [276, 158] width 13 height 12
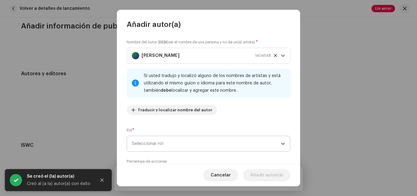
click at [169, 146] on span "Seleccionar rol" at bounding box center [206, 143] width 149 height 15
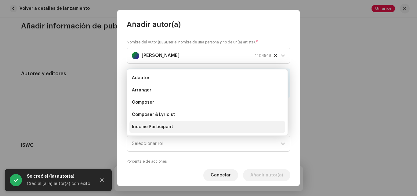
scroll to position [10, 0]
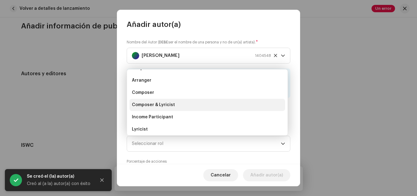
click at [163, 107] on span "Composer & Lyricist" at bounding box center [153, 105] width 43 height 6
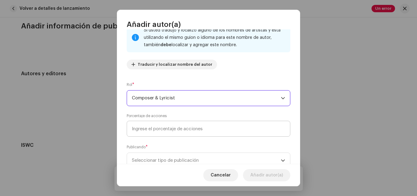
scroll to position [46, 0]
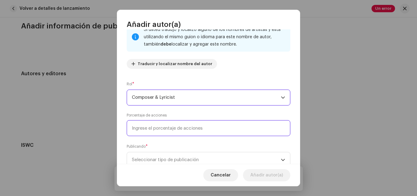
click at [191, 129] on input at bounding box center [209, 128] width 164 height 16
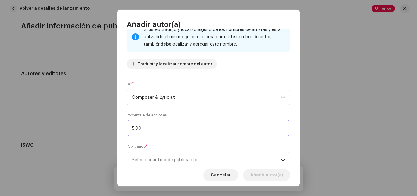
type input "50,00"
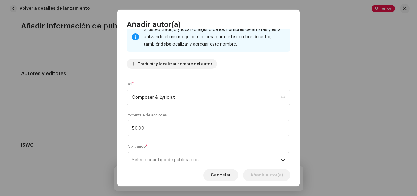
click at [231, 160] on span "Seleccionar tipo de publicación" at bounding box center [206, 159] width 149 height 15
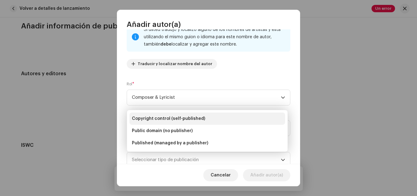
click at [152, 118] on span "Copyright control (self-published)" at bounding box center [168, 118] width 73 height 6
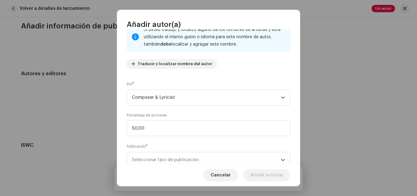
scroll to position [50, 0]
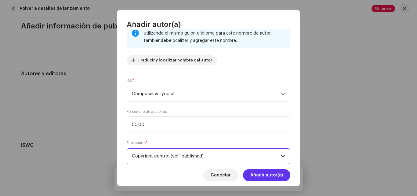
click at [284, 179] on button "Añadir autor(a)" at bounding box center [266, 175] width 47 height 12
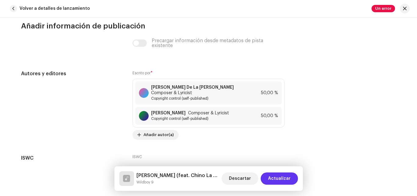
click at [280, 177] on span "Actualizar" at bounding box center [279, 178] width 23 height 12
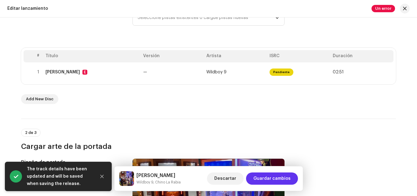
click at [283, 177] on span "Guardar cambios" at bounding box center [271, 178] width 37 height 12
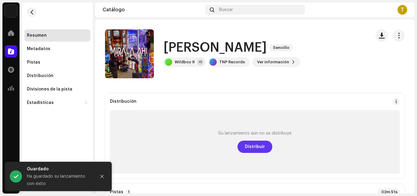
click at [255, 143] on span "Distribuir" at bounding box center [255, 146] width 20 height 12
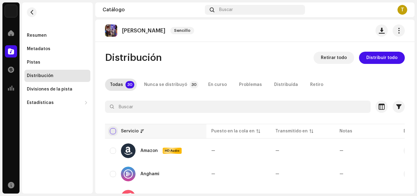
click at [114, 129] on input "checkbox" at bounding box center [113, 131] width 6 height 6
checkbox input "true"
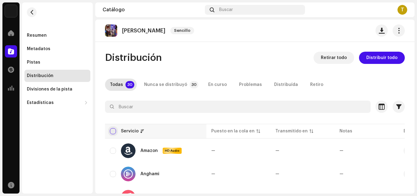
checkbox input "true"
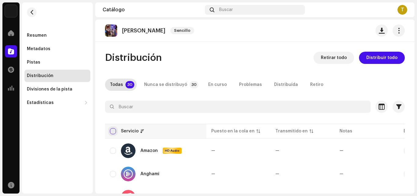
checkbox input "true"
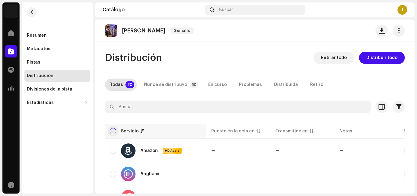
checkbox input "true"
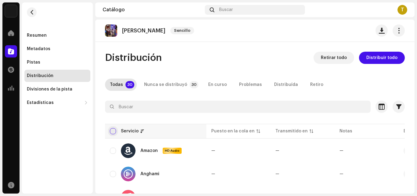
checkbox input "true"
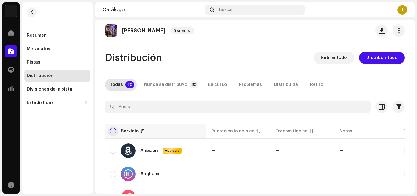
checkbox input "true"
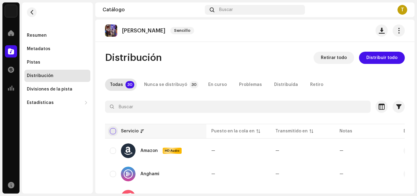
checkbox input "true"
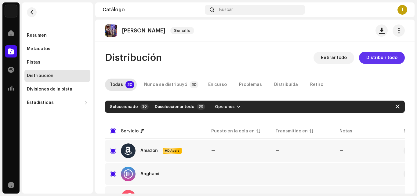
click at [376, 62] on span "Distribuir todo" at bounding box center [381, 58] width 31 height 12
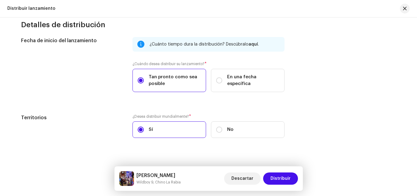
scroll to position [989, 0]
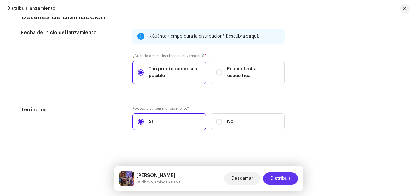
click at [279, 174] on span "Distribuir" at bounding box center [280, 178] width 20 height 12
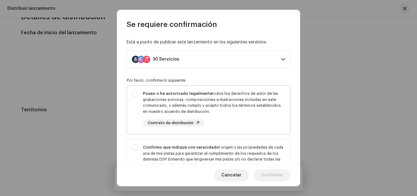
click at [163, 89] on div "Poseo o he autorizado legalmente todos los derechos de autor de las grabaciones…" at bounding box center [208, 108] width 163 height 46
checkbox input "true"
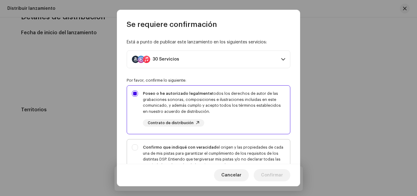
click at [178, 142] on div "Confirmo que indiqué con veracidad el origen y las propiedades de cada una de m…" at bounding box center [208, 165] width 163 height 52
checkbox input "true"
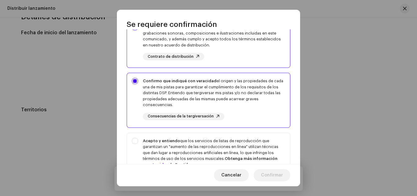
scroll to position [73, 0]
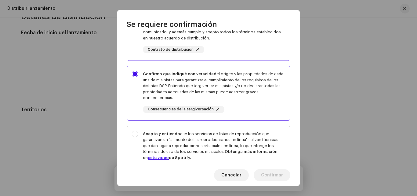
click at [208, 139] on div "Acepto y entiendo que los servicios de listas de reproducción que garantizan un…" at bounding box center [214, 146] width 142 height 30
checkbox input "true"
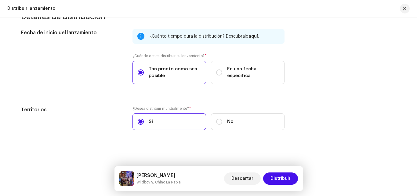
scroll to position [191, 0]
drag, startPoint x: 300, startPoint y: 111, endPoint x: 296, endPoint y: 129, distance: 18.1
click at [276, 177] on span "Distribuir" at bounding box center [280, 178] width 20 height 12
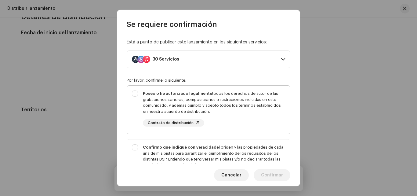
click at [196, 108] on div "Poseo o he autorizado legalmente todos los derechos de autor de las grabaciones…" at bounding box center [214, 102] width 142 height 24
checkbox input "true"
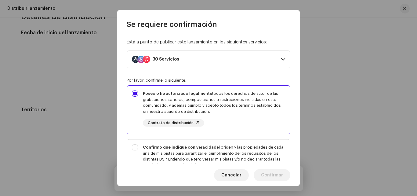
click at [206, 143] on div "Confirmo que indiqué con veracidad el origen y las propiedades de cada una de m…" at bounding box center [208, 165] width 163 height 52
checkbox input "true"
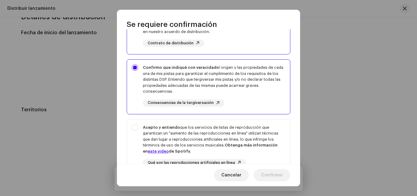
scroll to position [99, 0]
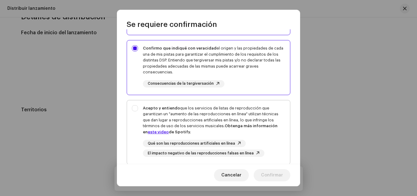
click at [212, 117] on div "Acepto y entiendo que los servicios de listas de reproducción que garantizan un…" at bounding box center [214, 120] width 142 height 30
checkbox input "true"
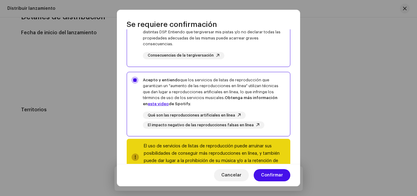
scroll to position [148, 0]
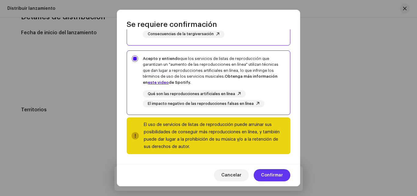
click at [280, 174] on span "Confirmar" at bounding box center [272, 175] width 22 height 12
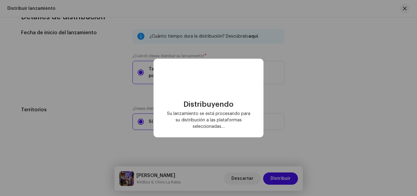
checkbox input "false"
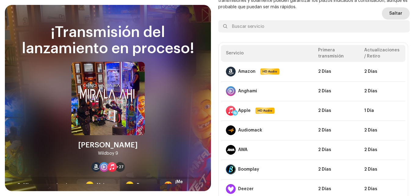
click at [391, 14] on span "Saltar" at bounding box center [395, 13] width 13 height 12
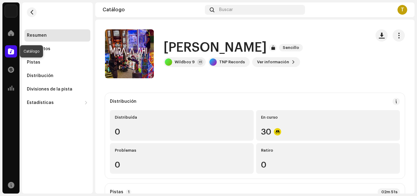
click at [8, 52] on span at bounding box center [11, 51] width 6 height 5
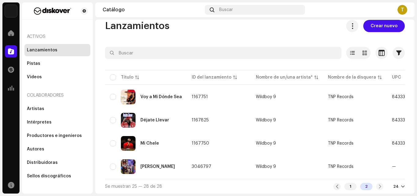
scroll to position [12, 0]
click at [348, 185] on div "1" at bounding box center [350, 185] width 12 height 7
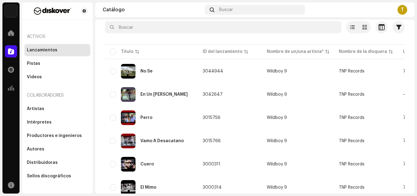
scroll to position [19, 0]
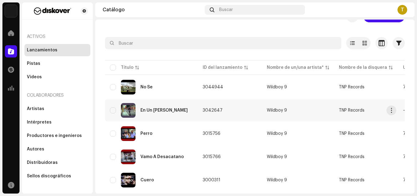
click at [295, 107] on td "Wildboy 9" at bounding box center [298, 110] width 72 height 22
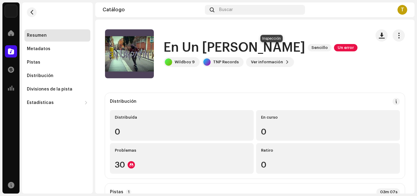
click at [334, 49] on span "Un error" at bounding box center [345, 47] width 23 height 7
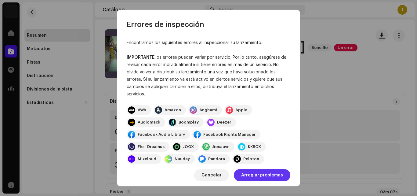
click at [253, 171] on span "Arreglar problemas" at bounding box center [262, 175] width 42 height 12
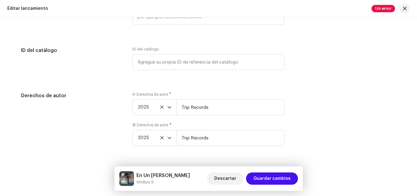
scroll to position [1145, 0]
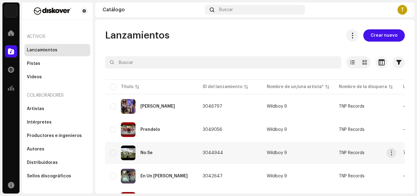
click at [142, 149] on div "No Se" at bounding box center [151, 152] width 83 height 15
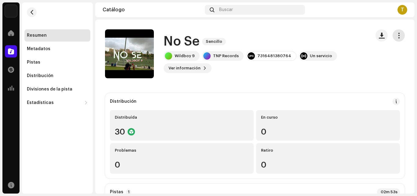
click at [396, 36] on span "button" at bounding box center [399, 35] width 6 height 5
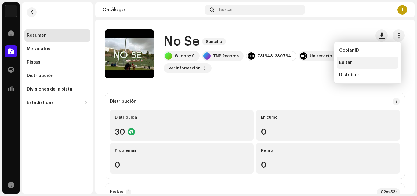
click at [353, 61] on div "Editar" at bounding box center [367, 62] width 57 height 5
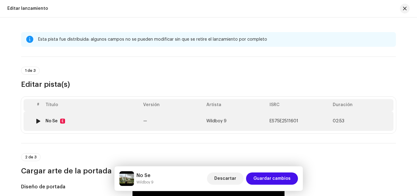
click at [233, 121] on td "Wildboy 9" at bounding box center [235, 121] width 63 height 20
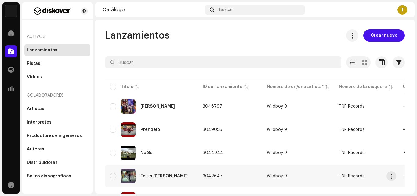
click at [212, 177] on td "3042647" at bounding box center [230, 176] width 64 height 22
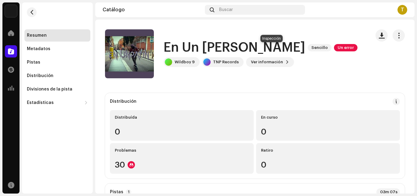
click at [334, 49] on span "Un error" at bounding box center [345, 47] width 23 height 7
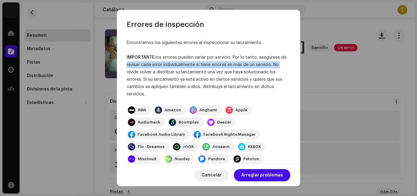
drag, startPoint x: 297, startPoint y: 58, endPoint x: 297, endPoint y: 67, distance: 8.9
click at [297, 67] on div "Encontramos los siguientes errores al inspeccionar su lanzamiento. IMPORTANTE: …" at bounding box center [208, 96] width 183 height 134
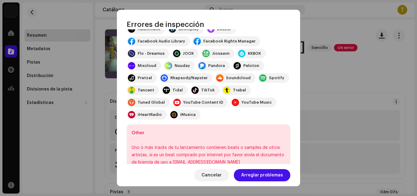
scroll to position [117, 0]
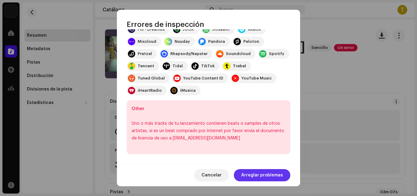
click at [251, 173] on span "Arreglar problemas" at bounding box center [262, 175] width 42 height 12
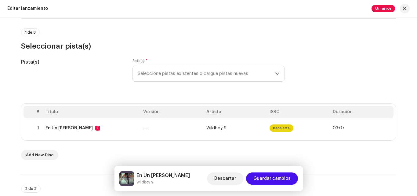
scroll to position [16, 0]
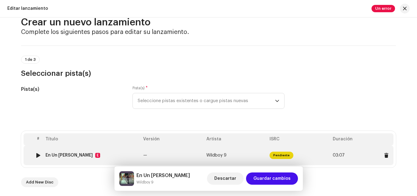
click at [220, 153] on td "Wildboy 9" at bounding box center [235, 155] width 63 height 20
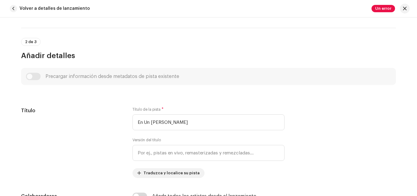
scroll to position [193, 0]
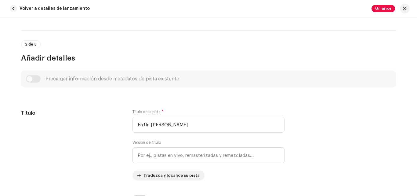
drag, startPoint x: 414, startPoint y: 58, endPoint x: 415, endPoint y: 41, distance: 17.7
click at [415, 41] on div "Detalles de la pista Complete los siguientes pasos para finalizar su pista. 1 d…" at bounding box center [208, 106] width 417 height 178
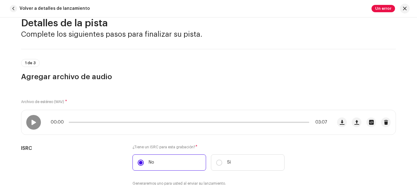
scroll to position [0, 0]
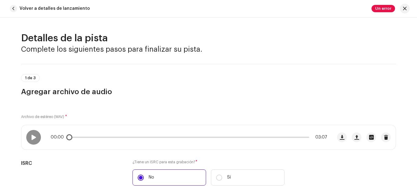
click at [190, 131] on div "00:00 03:07" at bounding box center [176, 137] width 311 height 24
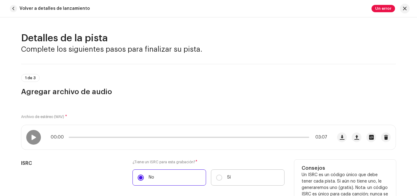
click at [240, 178] on label "Sí" at bounding box center [248, 177] width 74 height 16
click at [222, 178] on input "Sí" at bounding box center [219, 177] width 6 height 6
radio input "true"
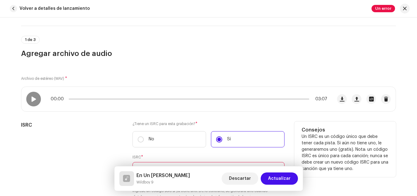
scroll to position [61, 0]
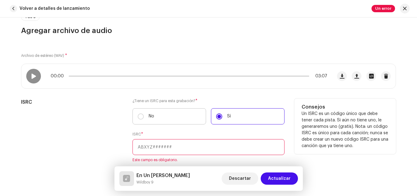
click at [181, 119] on label "No" at bounding box center [169, 116] width 74 height 16
click at [144, 119] on input "No" at bounding box center [141, 116] width 6 height 6
radio input "true"
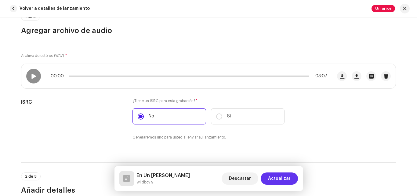
click at [284, 179] on span "Actualizar" at bounding box center [279, 178] width 23 height 12
